Goal: Information Seeking & Learning: Learn about a topic

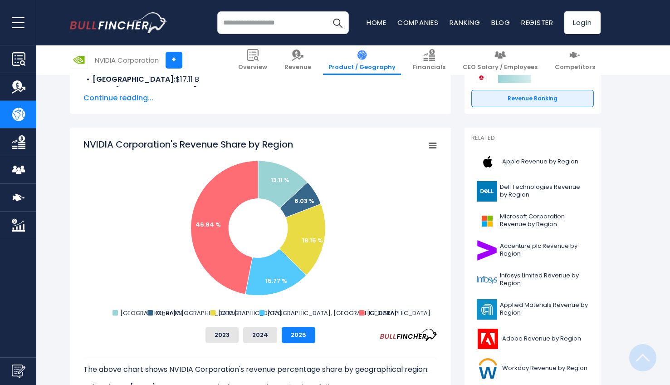
scroll to position [192, 0]
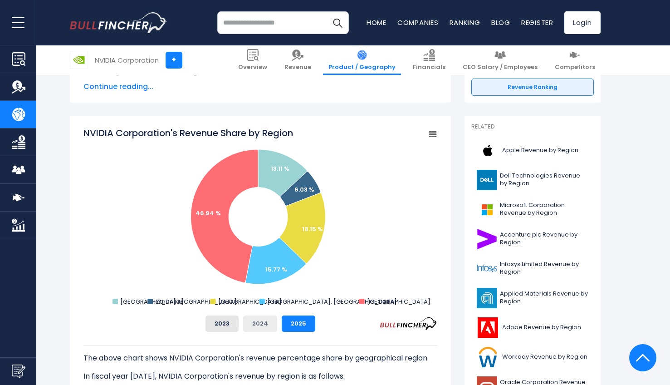
click at [261, 324] on button "2024" at bounding box center [260, 323] width 34 height 16
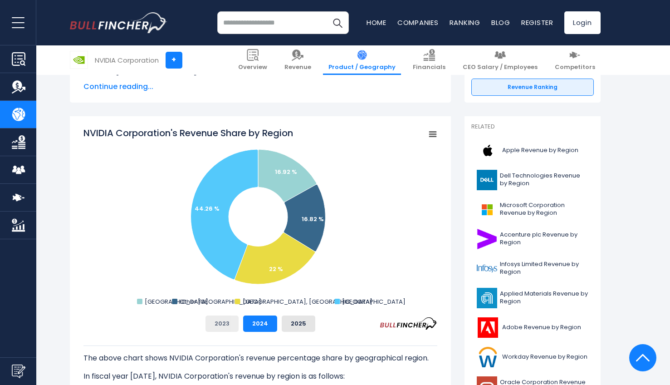
click at [221, 326] on button "2023" at bounding box center [222, 323] width 33 height 16
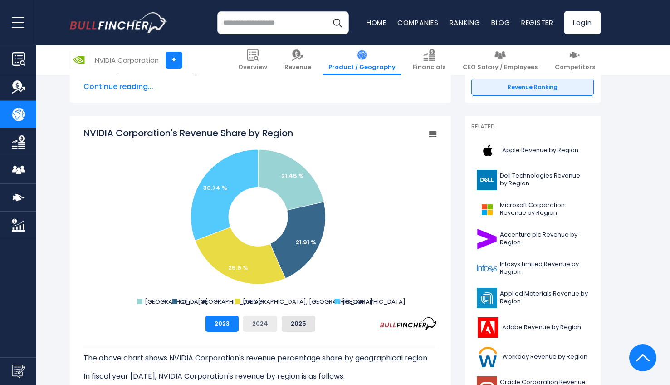
click at [270, 330] on button "2024" at bounding box center [260, 323] width 34 height 16
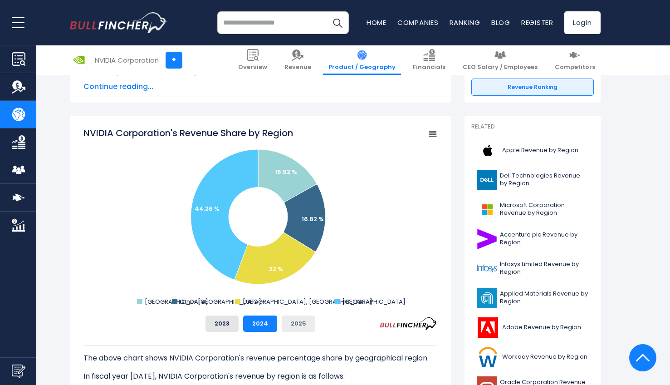
click at [301, 328] on button "2025" at bounding box center [299, 323] width 34 height 16
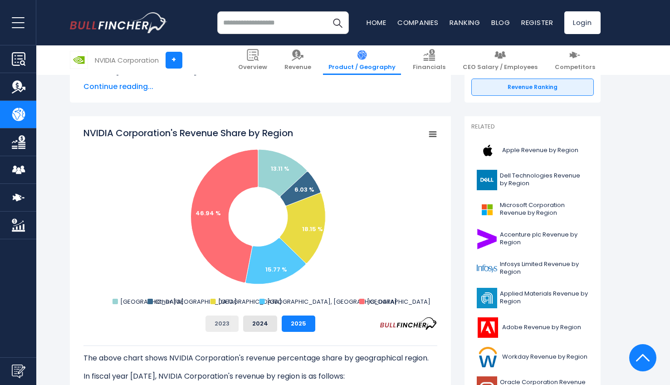
click at [227, 327] on button "2023" at bounding box center [222, 323] width 33 height 16
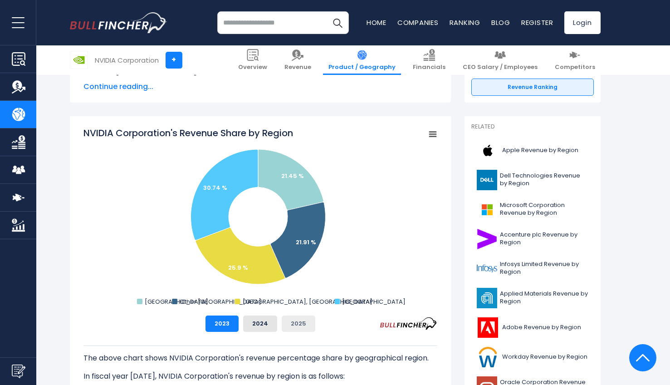
click at [312, 325] on button "2025" at bounding box center [299, 323] width 34 height 16
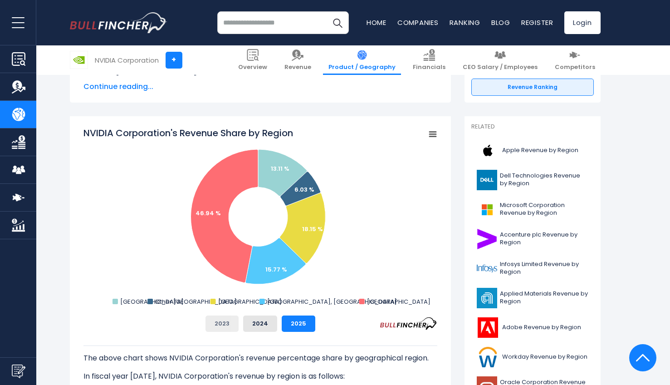
click at [222, 325] on button "2023" at bounding box center [222, 323] width 33 height 16
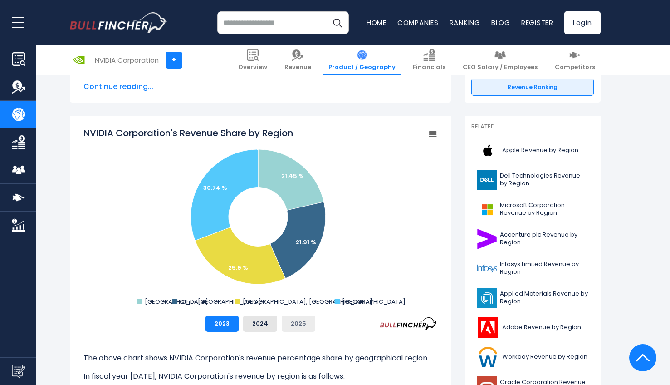
click at [303, 328] on button "2025" at bounding box center [299, 323] width 34 height 16
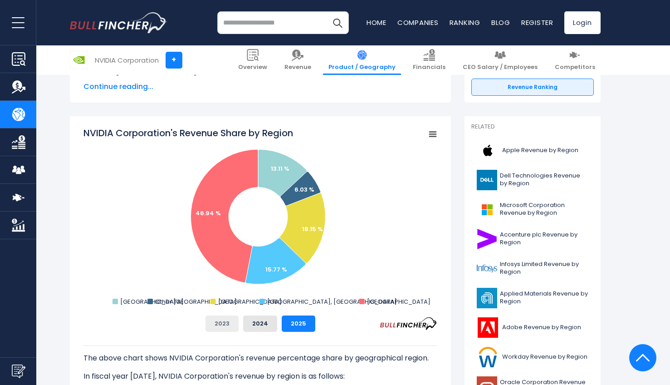
click at [225, 328] on button "2023" at bounding box center [222, 323] width 33 height 16
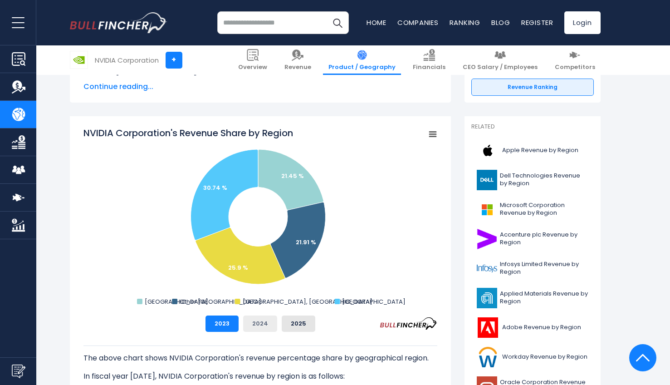
click at [260, 327] on button "2024" at bounding box center [260, 323] width 34 height 16
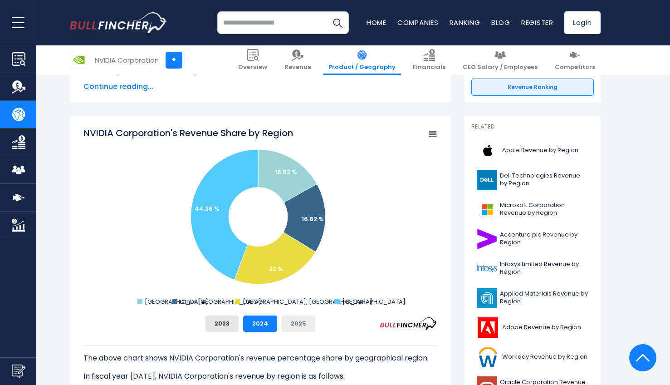
click at [305, 327] on button "2025" at bounding box center [299, 323] width 34 height 16
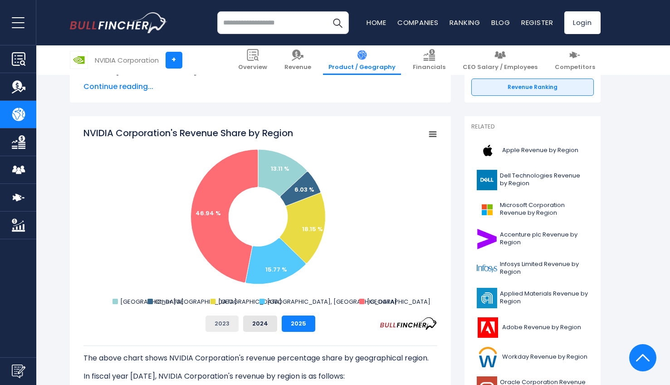
click at [222, 328] on button "2023" at bounding box center [222, 323] width 33 height 16
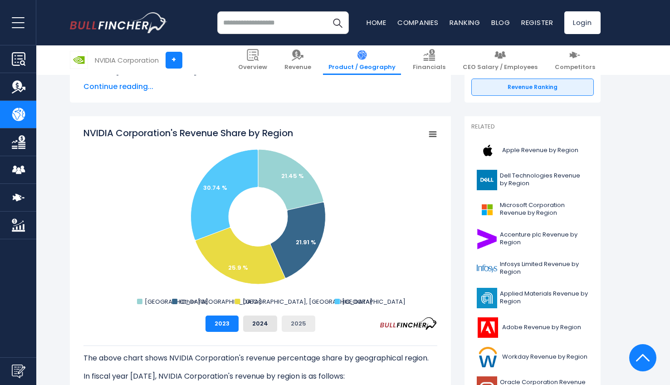
click at [297, 325] on button "2025" at bounding box center [299, 323] width 34 height 16
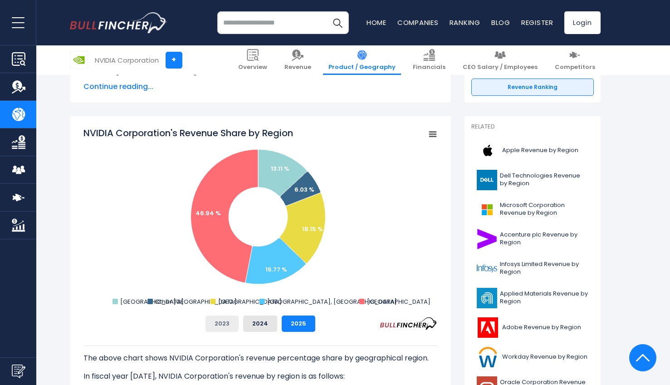
click at [233, 326] on button "2023" at bounding box center [222, 323] width 33 height 16
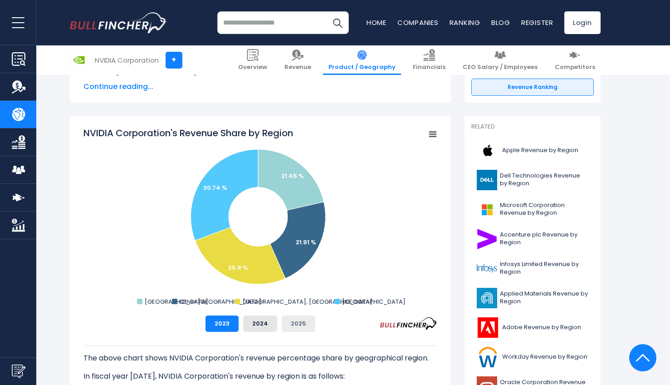
click at [297, 326] on button "2025" at bounding box center [299, 323] width 34 height 16
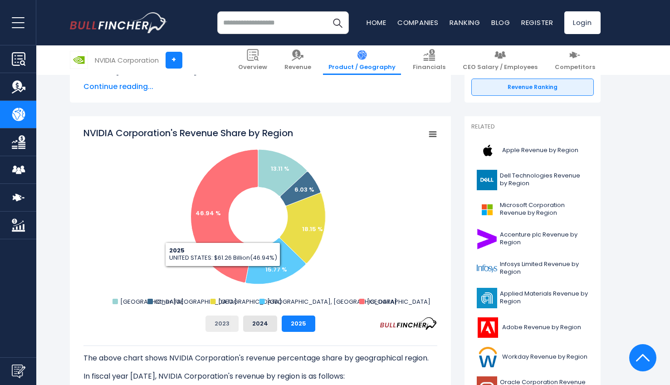
click at [225, 328] on button "2023" at bounding box center [222, 323] width 33 height 16
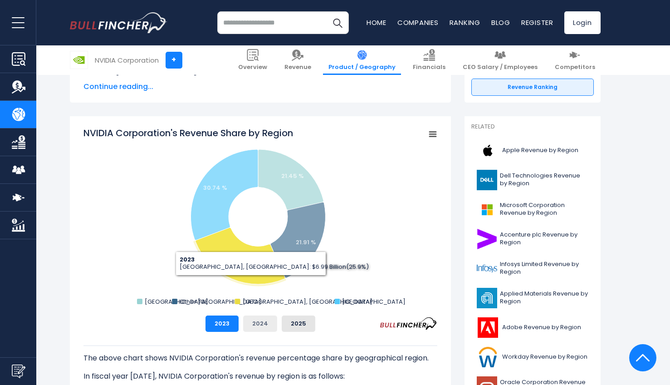
click at [262, 325] on button "2024" at bounding box center [260, 323] width 34 height 16
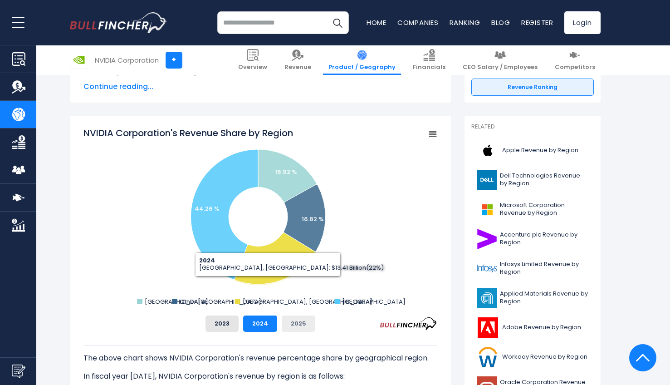
click at [300, 324] on button "2025" at bounding box center [299, 323] width 34 height 16
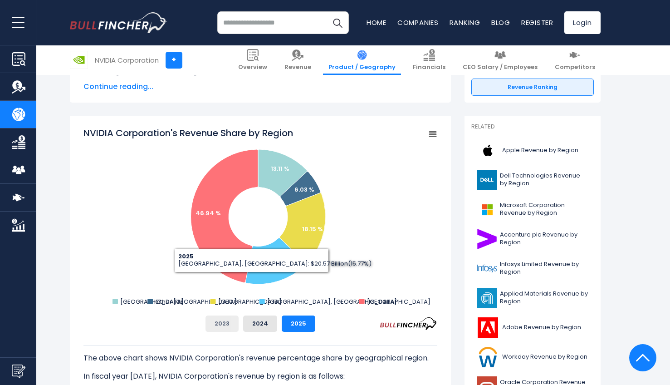
click at [229, 323] on button "2023" at bounding box center [222, 323] width 33 height 16
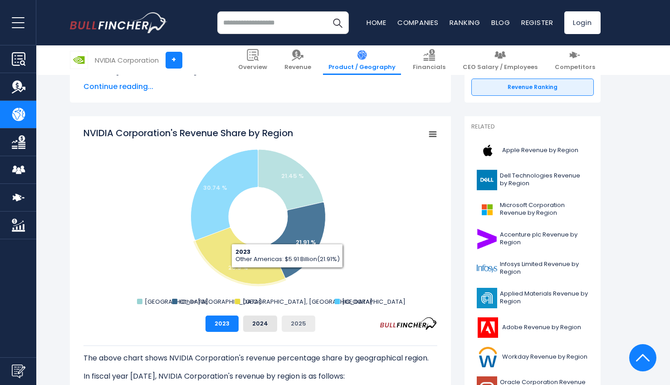
click at [296, 329] on button "2025" at bounding box center [299, 323] width 34 height 16
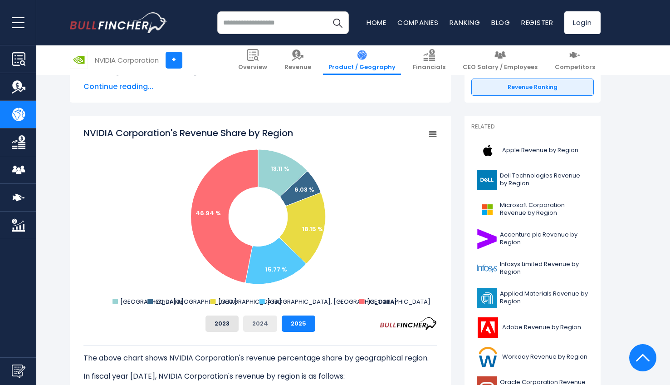
click at [261, 325] on button "2024" at bounding box center [260, 323] width 34 height 16
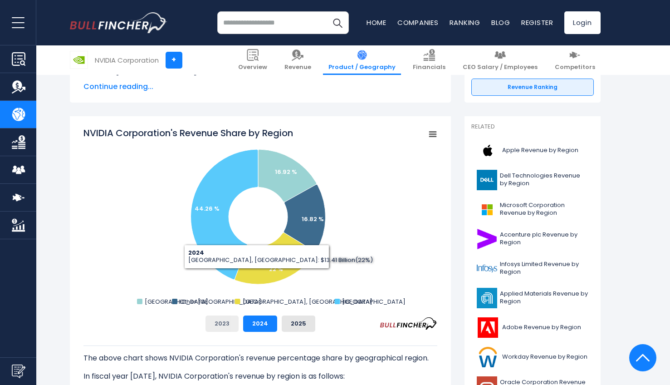
click at [231, 326] on button "2023" at bounding box center [222, 323] width 33 height 16
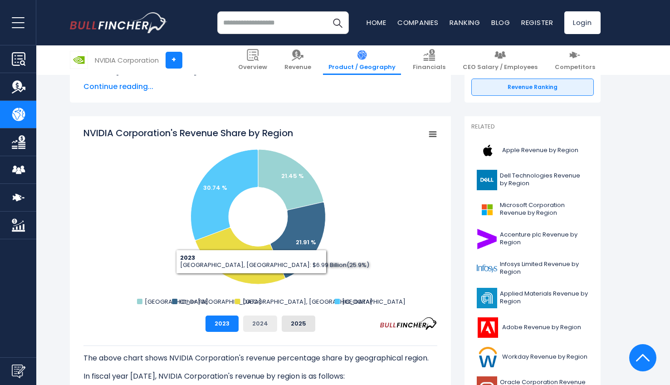
click at [263, 323] on button "2024" at bounding box center [260, 323] width 34 height 16
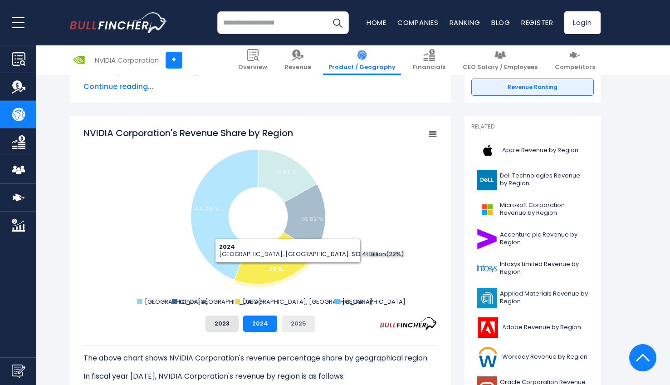
click at [306, 325] on button "2025" at bounding box center [299, 323] width 34 height 16
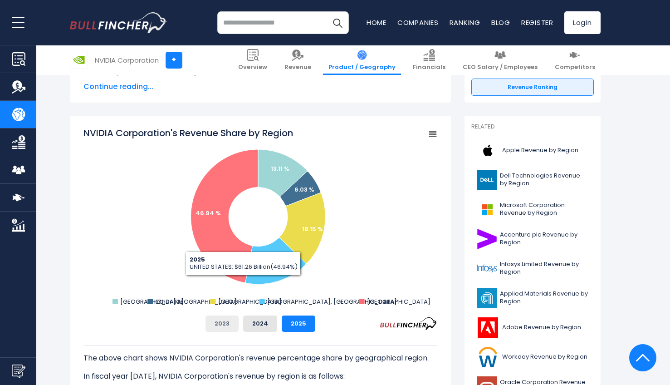
click at [228, 327] on button "2023" at bounding box center [222, 323] width 33 height 16
